Goal: Check status

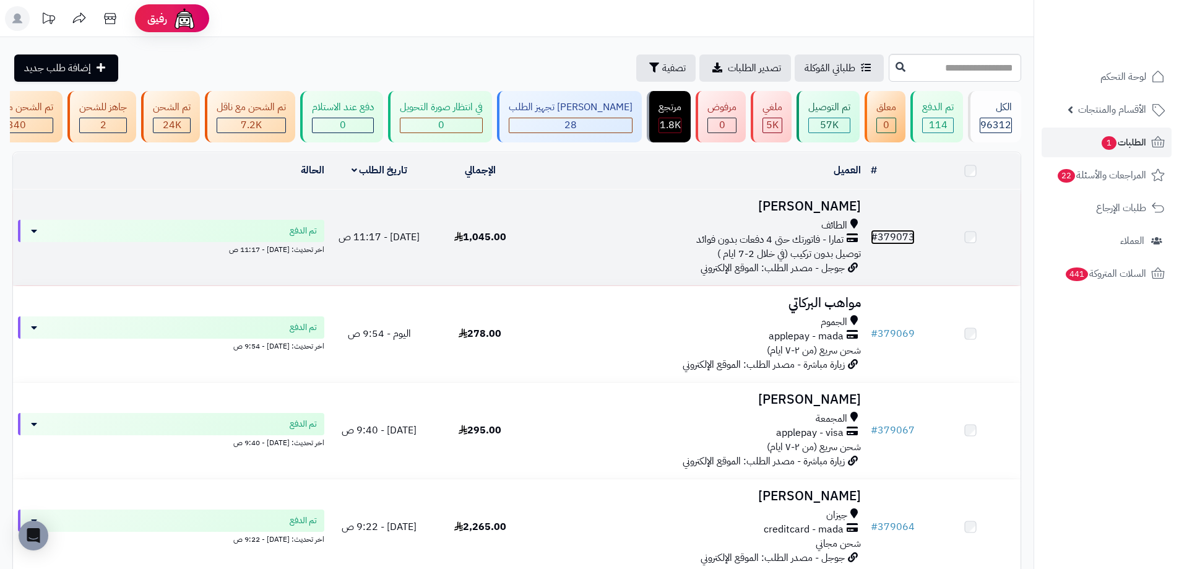
click at [897, 245] on link "# 379073" at bounding box center [893, 237] width 44 height 15
